Goal: Find specific page/section: Find specific page/section

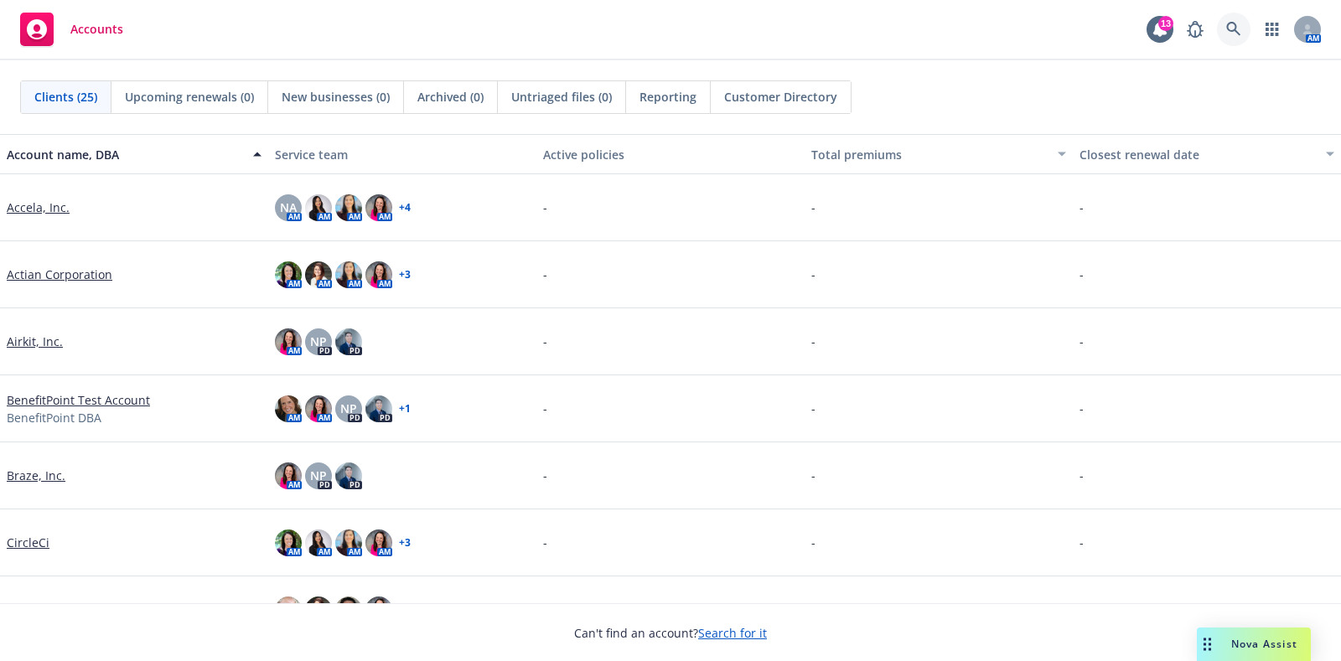
click at [1224, 39] on link at bounding box center [1234, 30] width 34 height 34
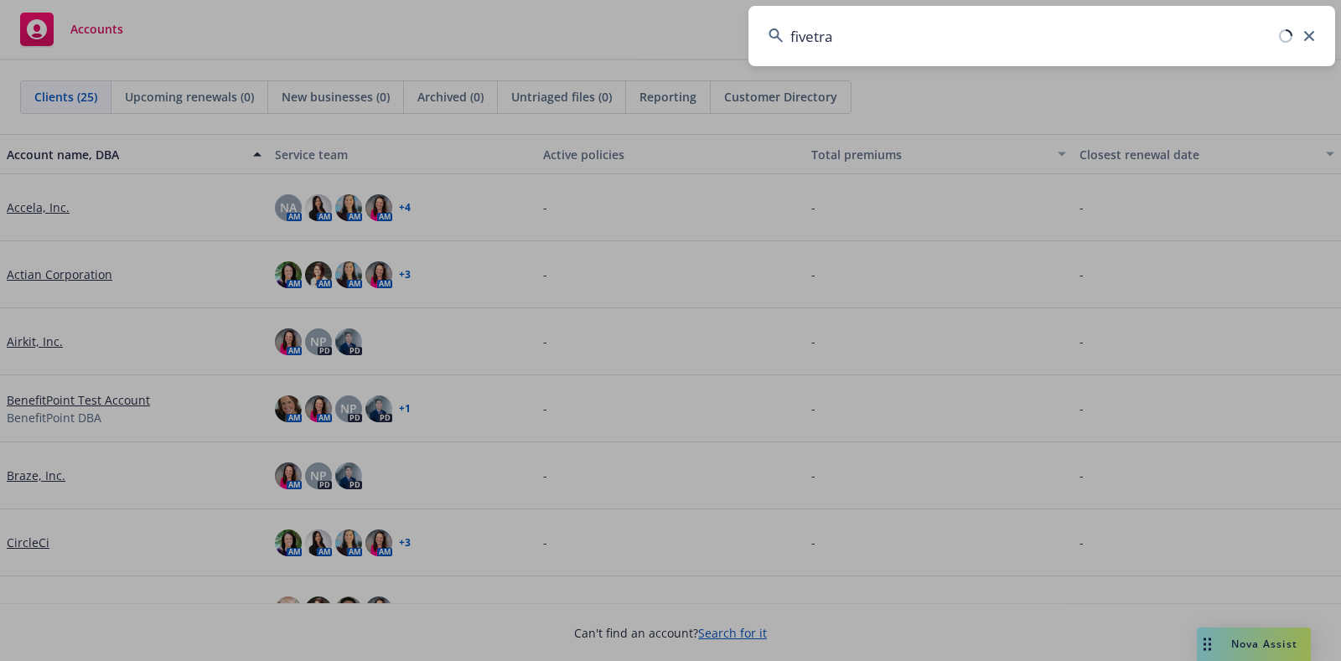
type input "fivetran"
